Goal: Task Accomplishment & Management: Manage account settings

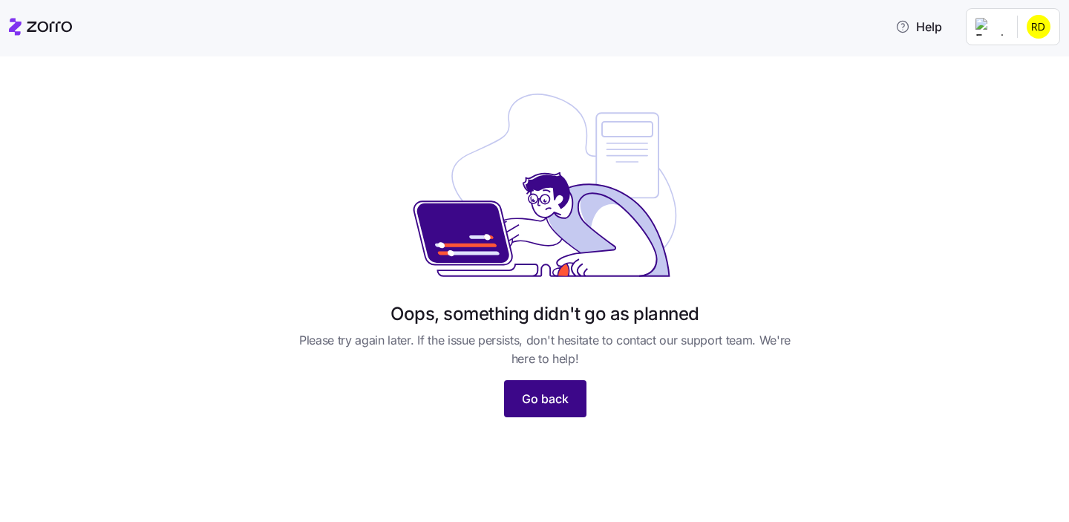
click at [558, 391] on span "Go back" at bounding box center [545, 399] width 47 height 18
click at [1041, 37] on html "Help Oops, something didn't go as planned Please try again later. If the issue …" at bounding box center [534, 256] width 1069 height 513
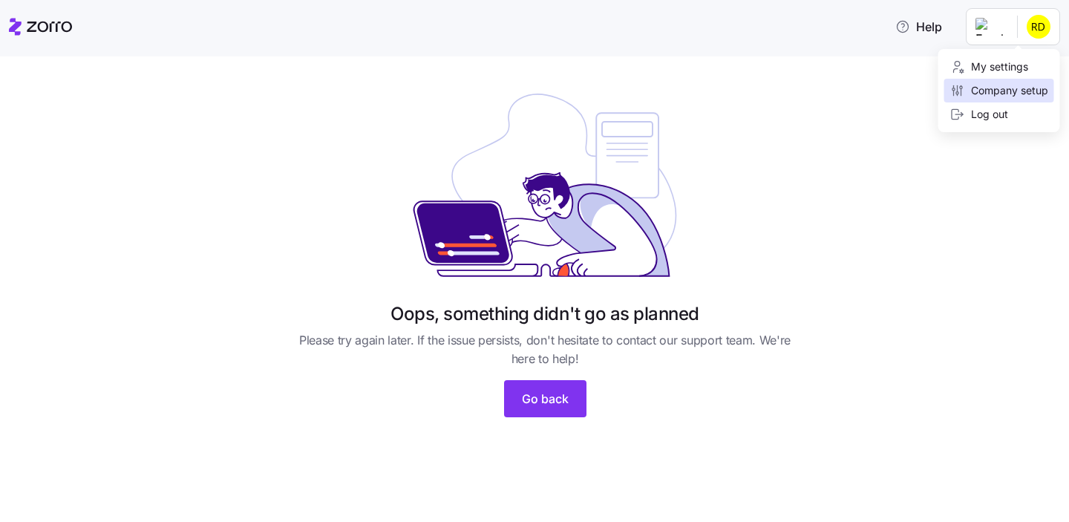
click at [995, 82] on div "Company setup" at bounding box center [999, 91] width 110 height 24
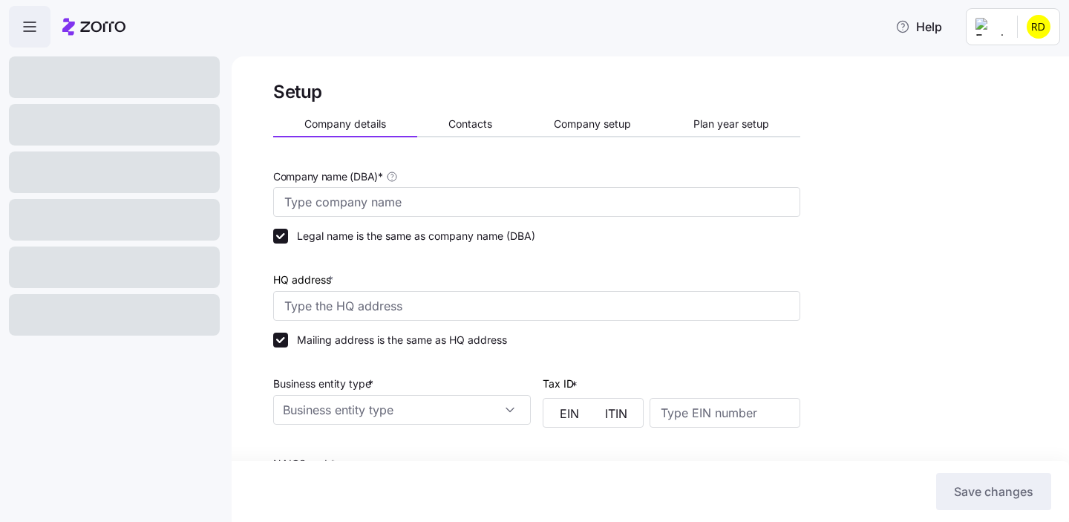
type input "Lumos"
type input "[STREET_ADDRESS][US_STATE]"
type input "987654321"
type input "Non profit organization"
type input "11142 - Nursery and Floriculture Production"
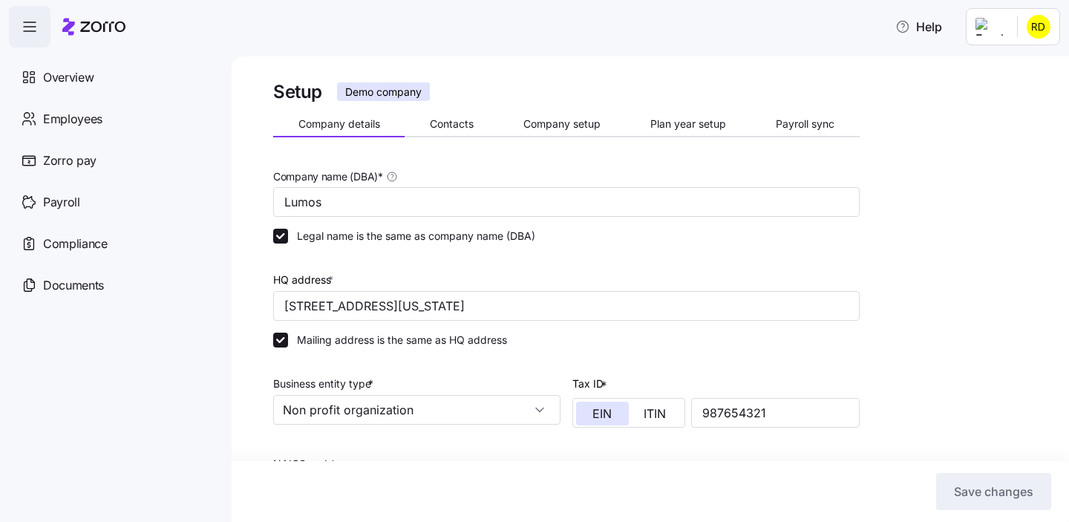
click at [1034, 16] on html "Help Overview Employees Zorro pay Payroll Compliance Documents Setup Demo compa…" at bounding box center [534, 256] width 1069 height 513
click at [163, 54] on html "Help Overview Employees Zorro pay Payroll Compliance Documents Setup Demo compa…" at bounding box center [534, 256] width 1069 height 513
click at [127, 78] on div "Overview" at bounding box center [114, 77] width 211 height 42
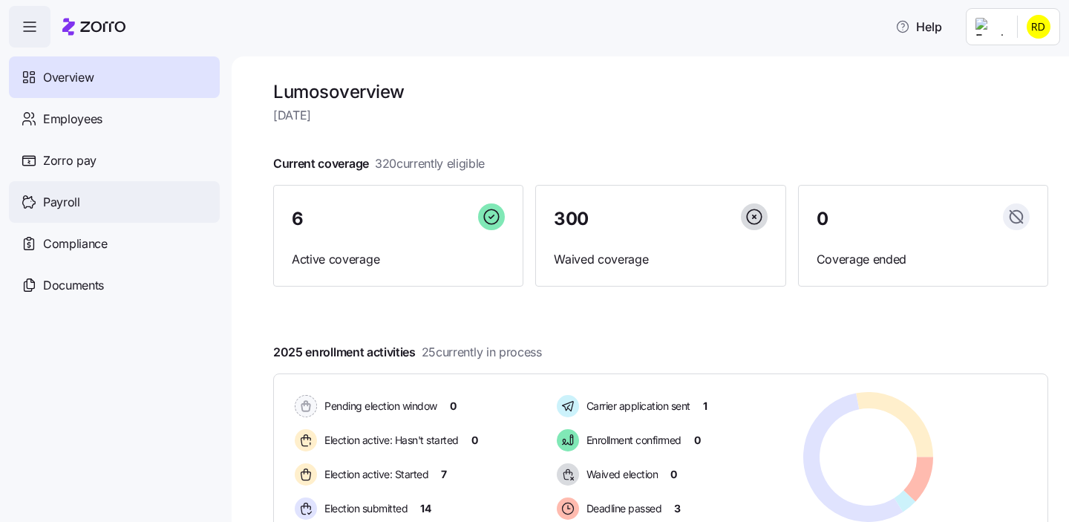
click at [128, 192] on div "Payroll" at bounding box center [114, 202] width 211 height 42
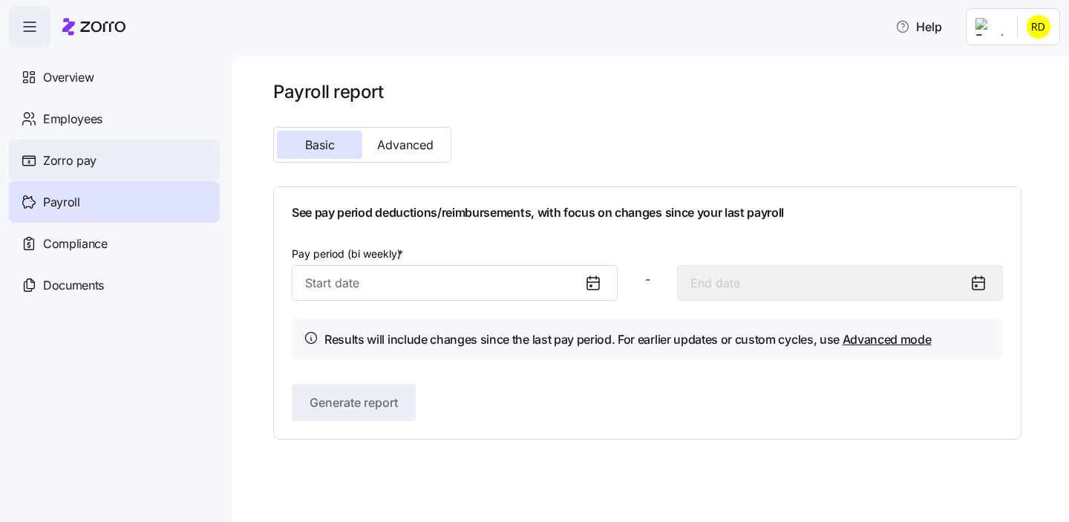
click at [140, 146] on div "Zorro pay" at bounding box center [114, 161] width 211 height 42
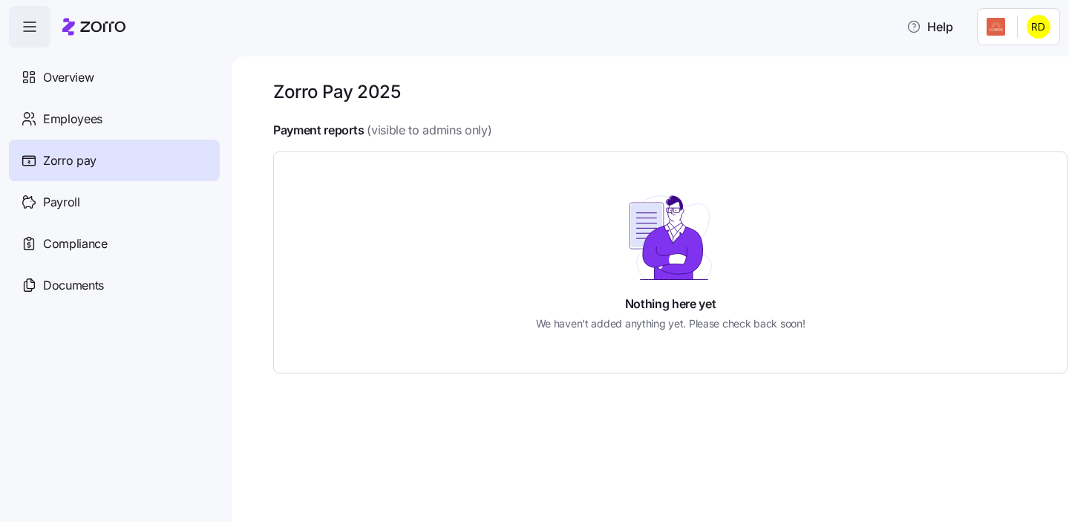
click at [1050, 30] on html "Help Overview Employees Zorro pay Payroll Compliance Documents Zorro Pay 2025 P…" at bounding box center [534, 256] width 1069 height 513
click at [1011, 71] on div "Personal view" at bounding box center [994, 67] width 88 height 16
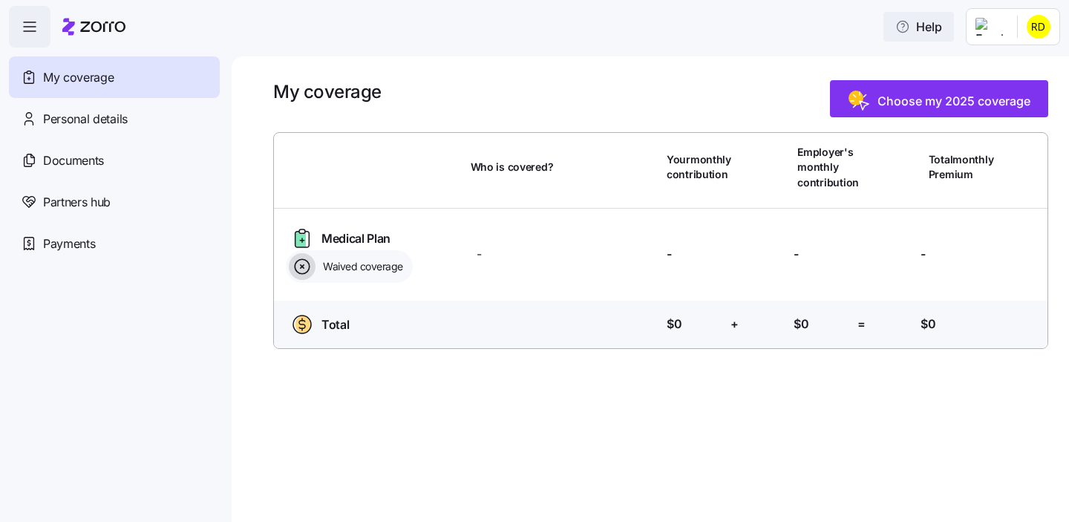
click at [941, 36] on button "Help" at bounding box center [918, 27] width 71 height 30
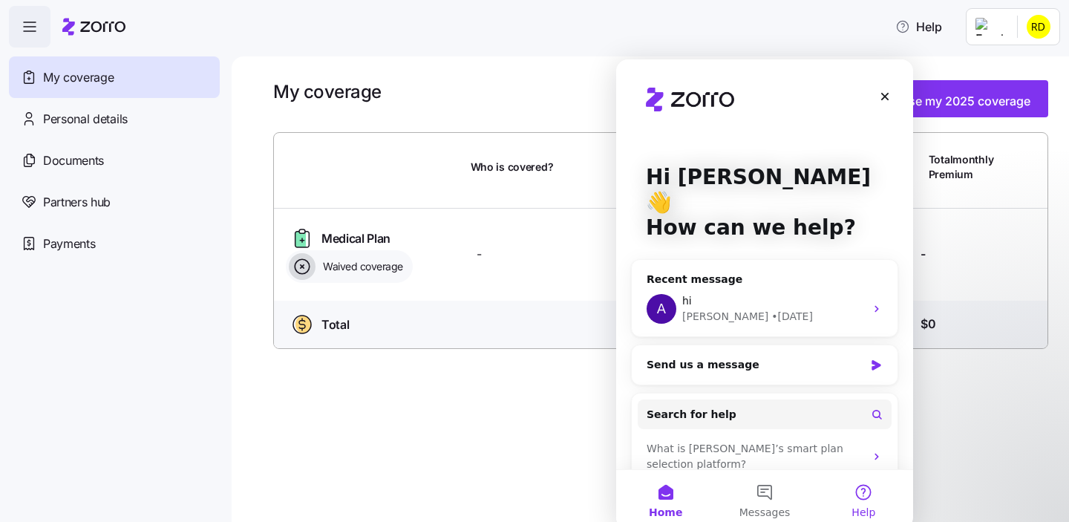
click at [862, 490] on button "Help" at bounding box center [863, 499] width 99 height 59
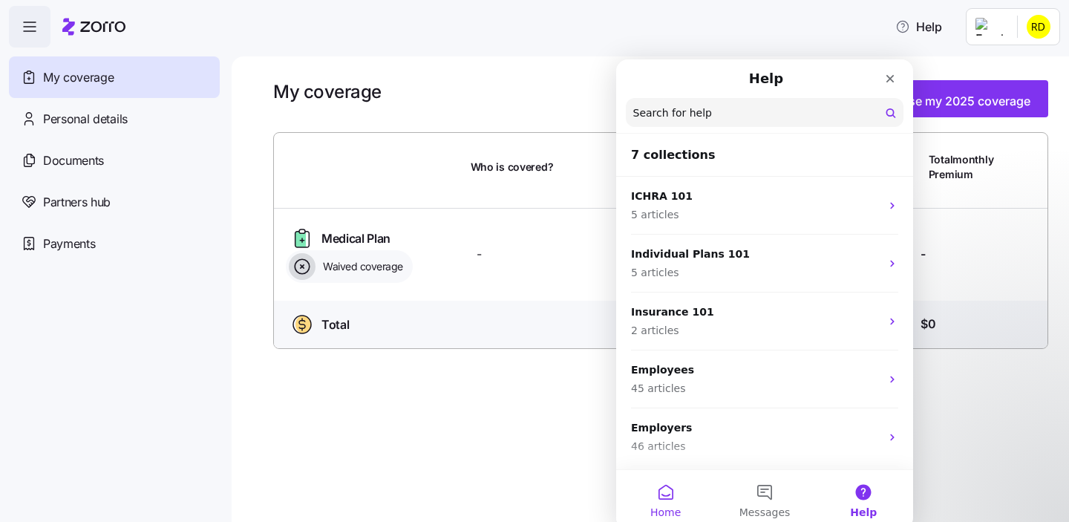
click at [680, 491] on button "Home" at bounding box center [665, 499] width 99 height 59
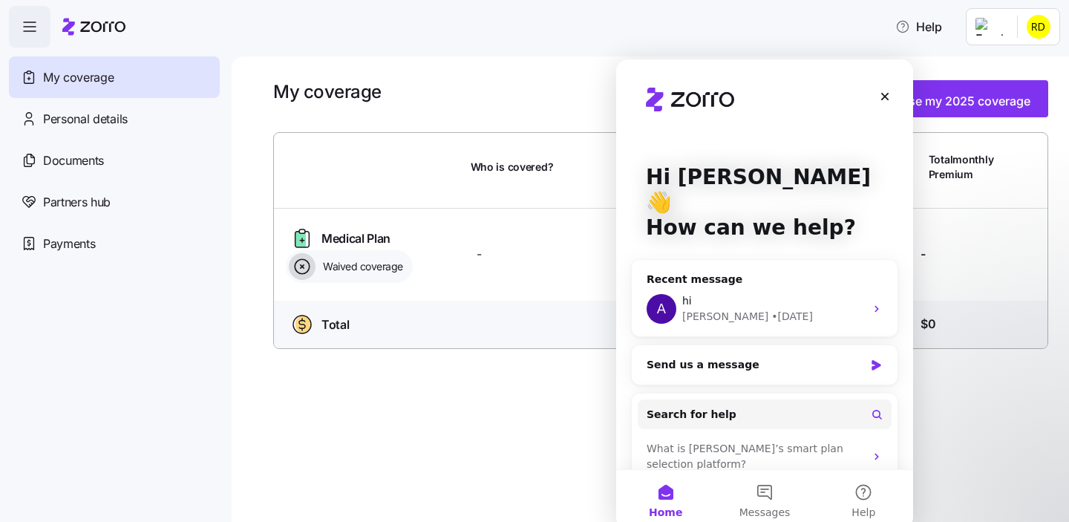
click at [1042, 31] on html "Help My coverage Personal details Documents Partners hub Payments My coverage C…" at bounding box center [534, 256] width 1069 height 513
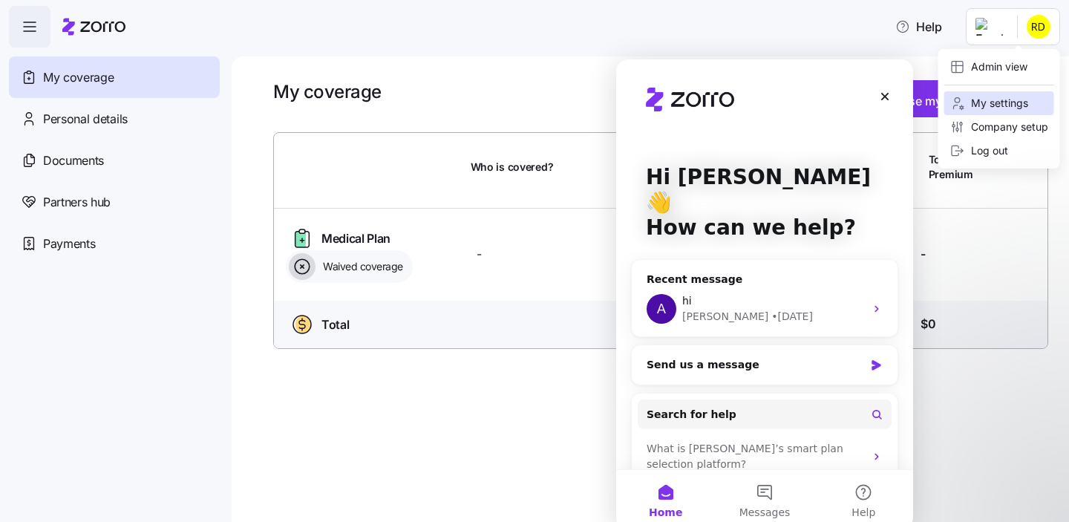
click at [1002, 108] on div "My settings" at bounding box center [989, 103] width 78 height 16
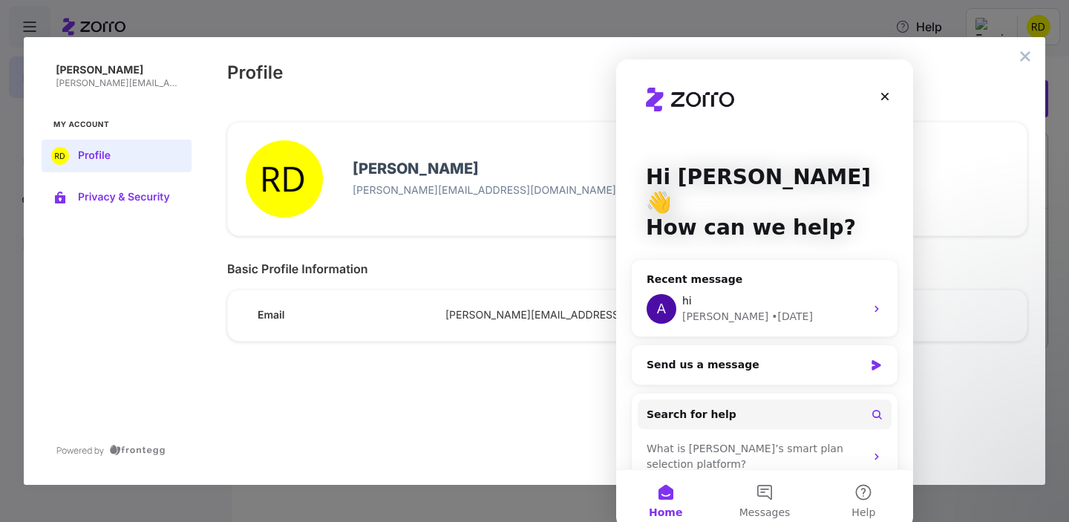
click at [143, 203] on button "Privacy & Security" at bounding box center [117, 197] width 150 height 33
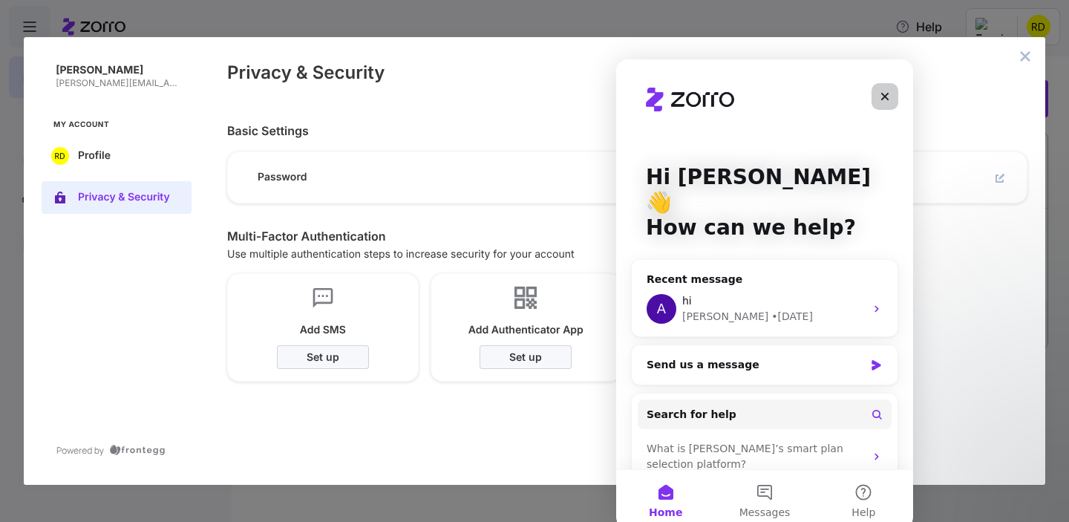
click at [885, 91] on icon "Close" at bounding box center [885, 97] width 12 height 12
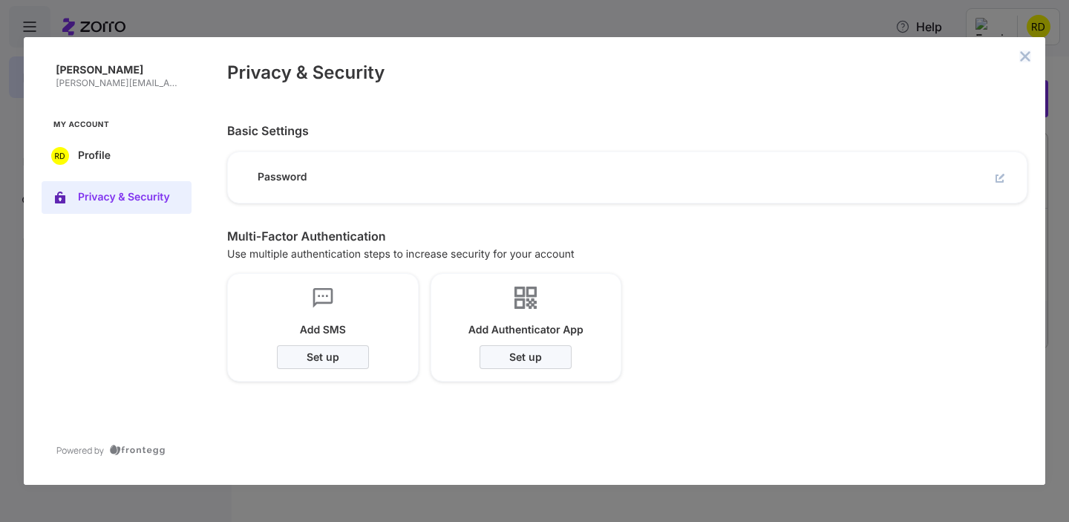
click at [1027, 58] on icon "close admin-box" at bounding box center [1026, 56] width 10 height 10
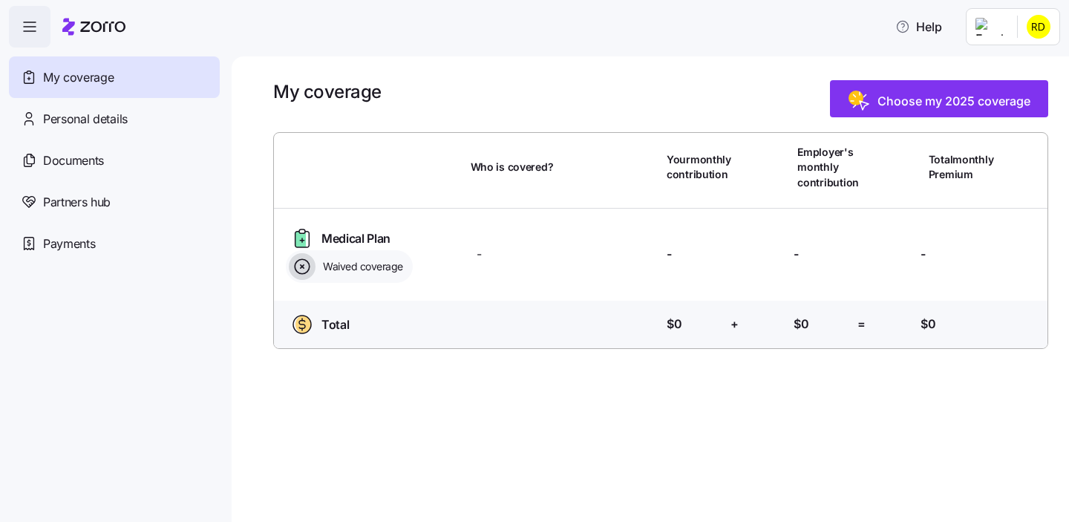
click at [1031, 46] on div "Help" at bounding box center [534, 27] width 1051 height 42
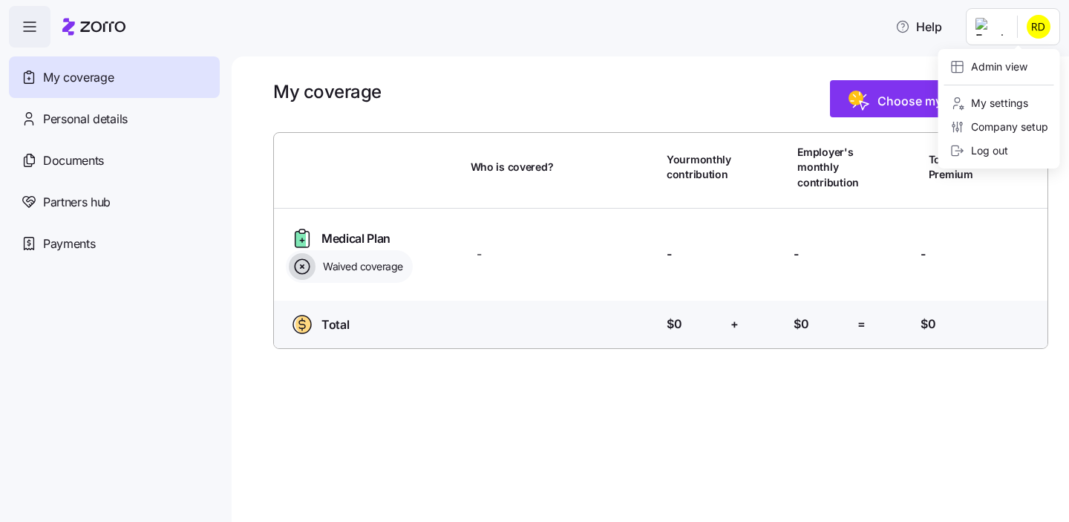
click at [1031, 31] on html "Help My coverage Personal details Documents Partners hub Payments My coverage C…" at bounding box center [534, 256] width 1069 height 513
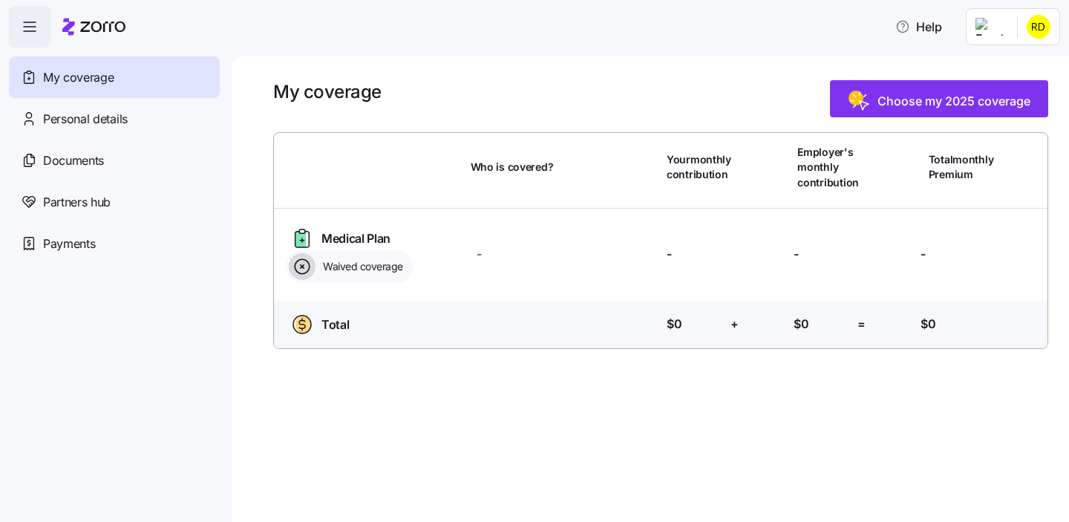
click at [923, 48] on html "Help My coverage Personal details Documents Partners hub Payments My coverage C…" at bounding box center [534, 256] width 1069 height 513
click at [923, 36] on button "Help" at bounding box center [918, 27] width 71 height 30
